Goal: Task Accomplishment & Management: Use online tool/utility

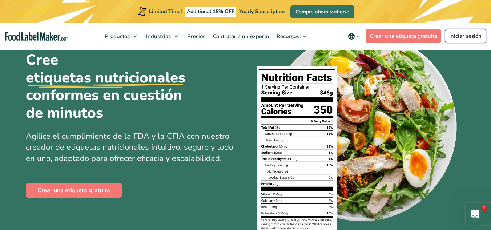
click at [453, 39] on link "Iniciar sesión" at bounding box center [465, 36] width 41 height 14
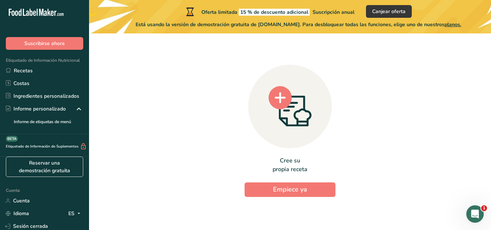
click at [448, 66] on div "Cree su propia receta Empiece ya" at bounding box center [290, 128] width 379 height 179
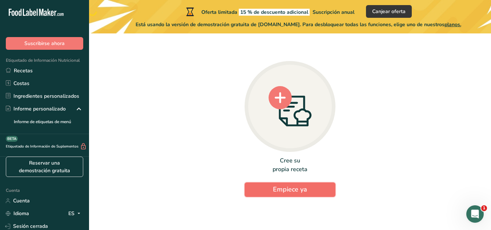
click at [276, 189] on font "Empiece ya" at bounding box center [290, 189] width 34 height 9
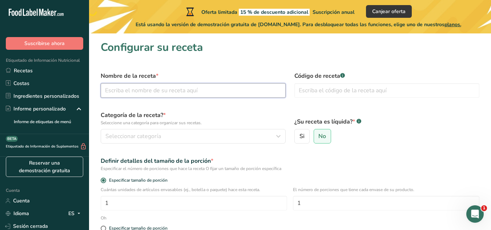
click at [219, 94] on input "text" at bounding box center [193, 90] width 185 height 15
type input "salsa macha"
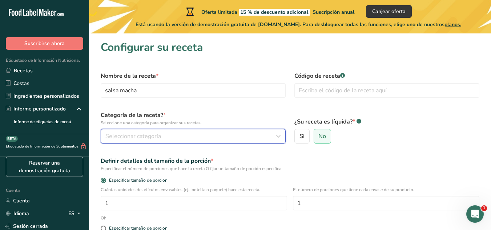
click at [167, 132] on div "Seleccionar categoría" at bounding box center [190, 136] width 171 height 9
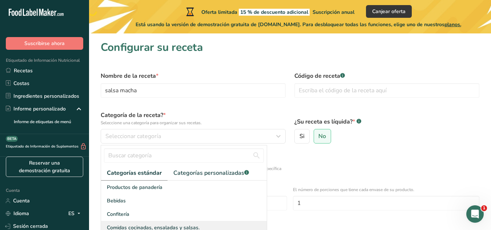
click at [167, 225] on font "Comidas cocinadas, ensaladas y salsas." at bounding box center [153, 227] width 93 height 7
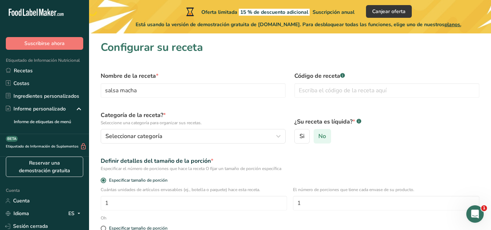
click at [320, 141] on label "No" at bounding box center [323, 136] width 18 height 15
click at [319, 139] on input "No" at bounding box center [316, 136] width 5 height 5
click at [348, 168] on div "Especificar el número de porciones que hace la receta O fijar un tamaño de porc…" at bounding box center [290, 168] width 379 height 7
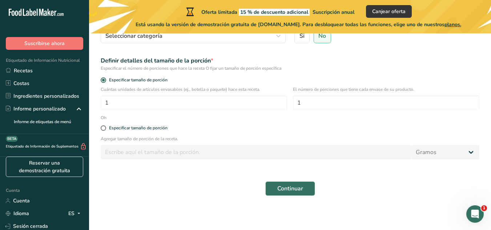
scroll to position [101, 0]
click at [104, 128] on span at bounding box center [103, 127] width 5 height 5
click at [104, 128] on input "Especificar tamaño de porción" at bounding box center [103, 127] width 5 height 5
radio input "true"
radio input "false"
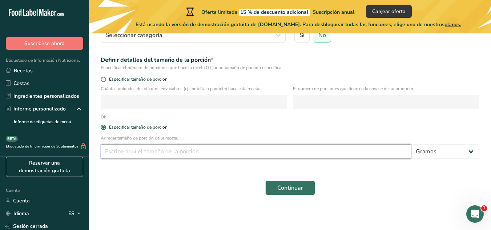
click at [194, 155] on input "number" at bounding box center [256, 151] width 311 height 15
type input "200"
click at [282, 188] on font "Continuar" at bounding box center [290, 188] width 26 height 8
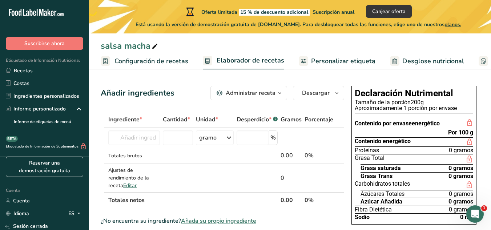
click at [278, 92] on icon "button" at bounding box center [280, 93] width 6 height 9
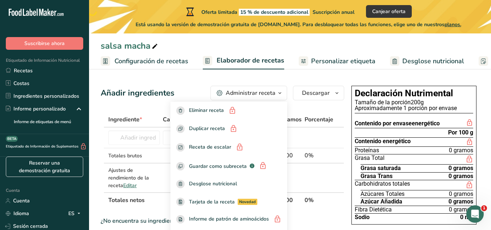
click at [278, 92] on icon "button" at bounding box center [280, 93] width 6 height 9
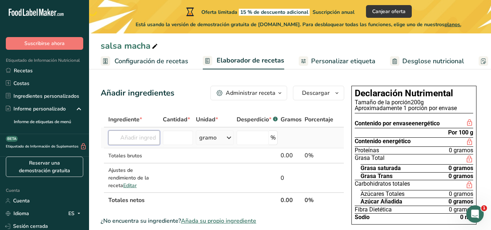
click at [132, 136] on input "text" at bounding box center [134, 137] width 52 height 15
